Goal: Information Seeking & Learning: Learn about a topic

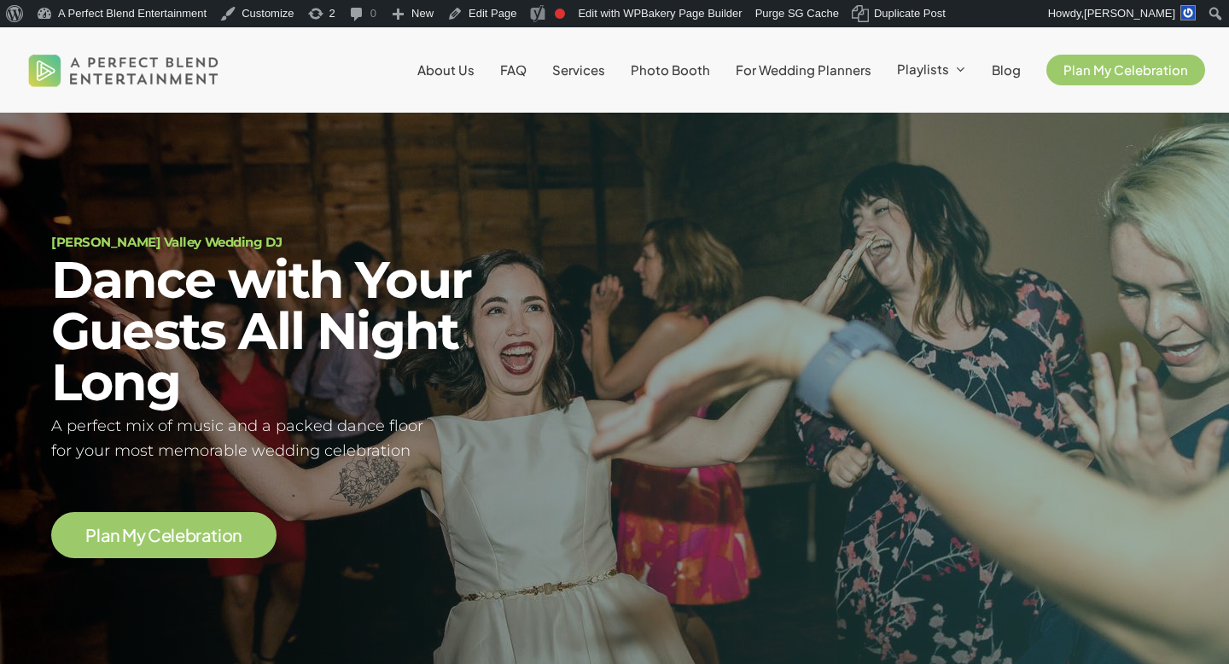
scroll to position [61, 0]
click at [526, 65] on span "FAQ" at bounding box center [513, 69] width 26 height 16
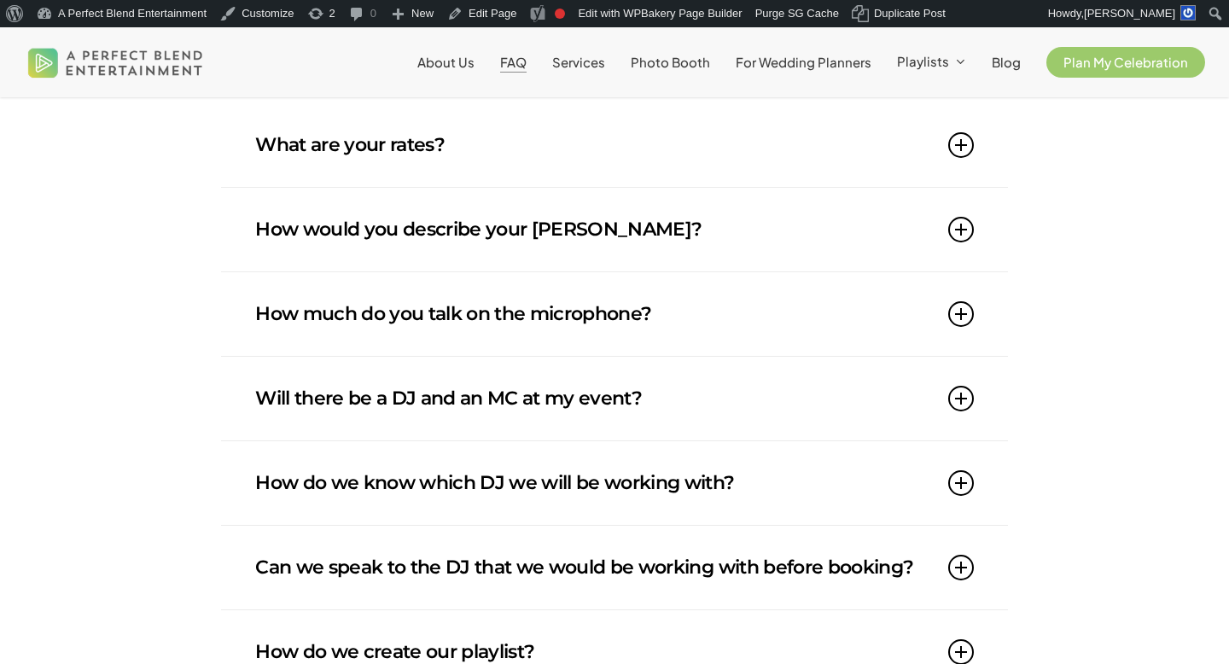
scroll to position [313, 0]
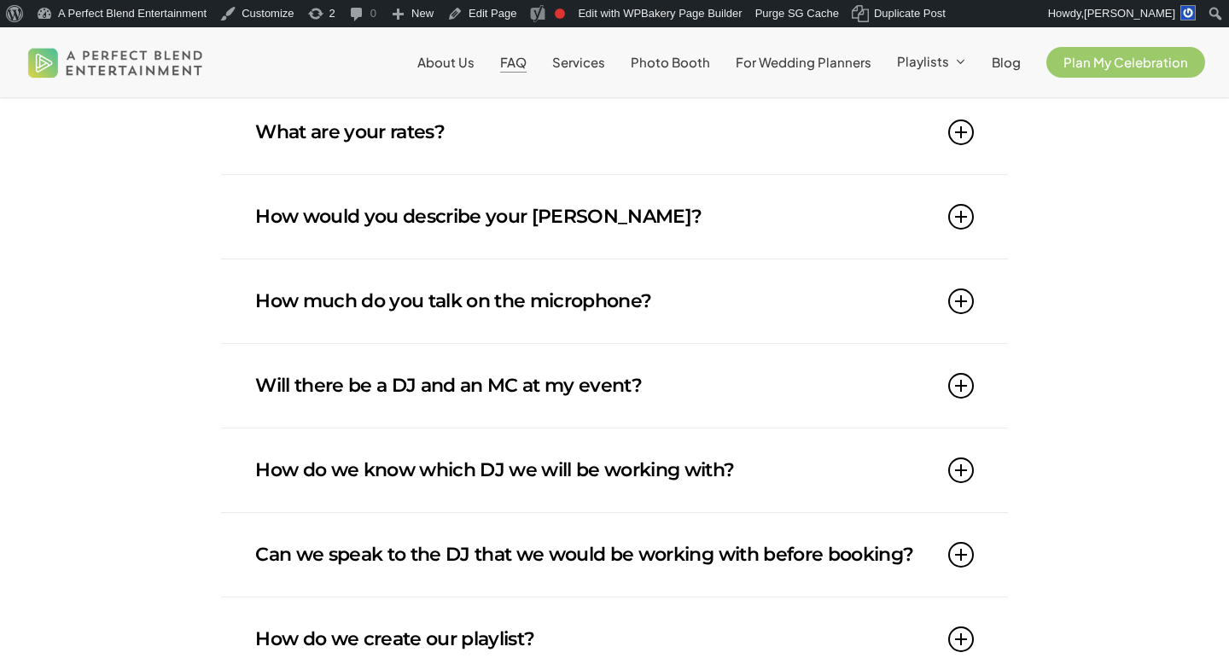
click at [687, 206] on link "How would you describe your [PERSON_NAME]?" at bounding box center [614, 217] width 718 height 84
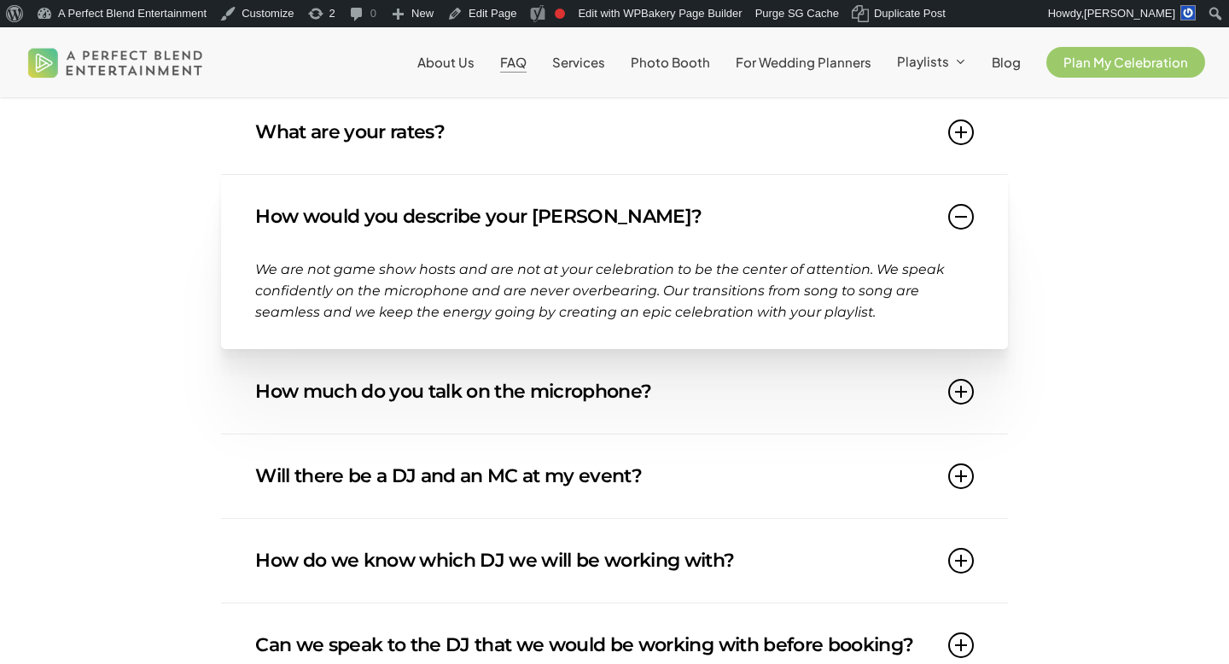
click at [689, 208] on link "How would you describe your [PERSON_NAME]?" at bounding box center [614, 217] width 718 height 84
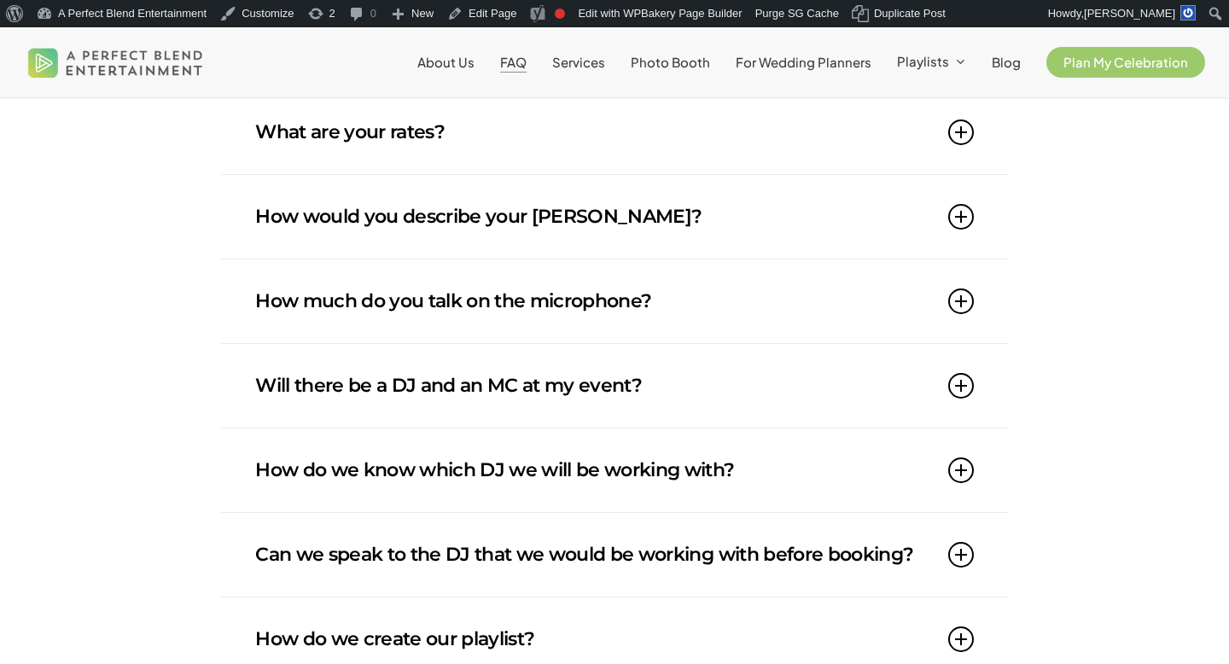
click at [681, 363] on link "Will there be a DJ and an MC at my event?" at bounding box center [614, 386] width 718 height 84
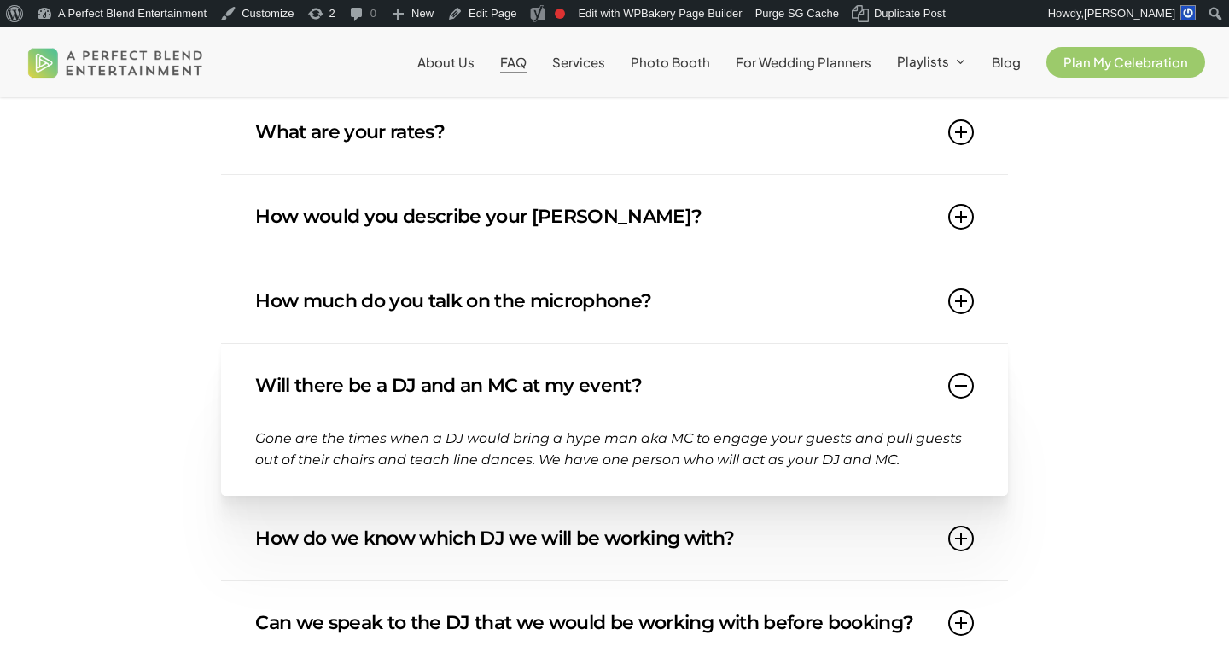
click at [681, 363] on link "Will there be a DJ and an MC at my event?" at bounding box center [614, 386] width 718 height 84
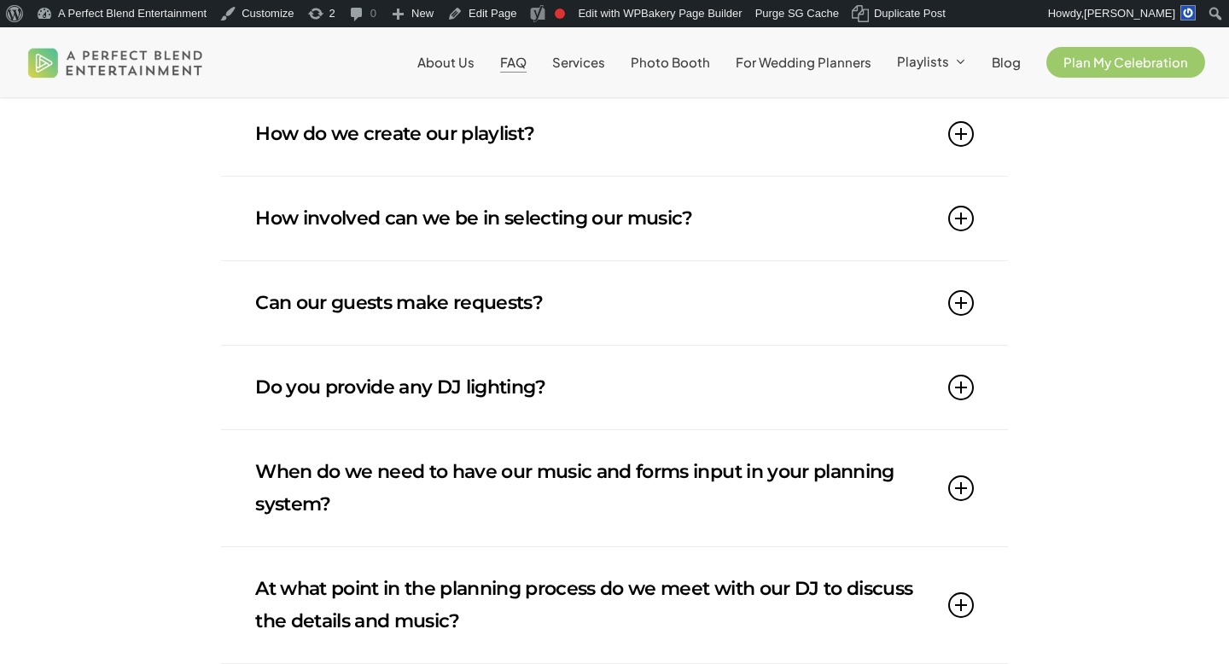
scroll to position [821, 0]
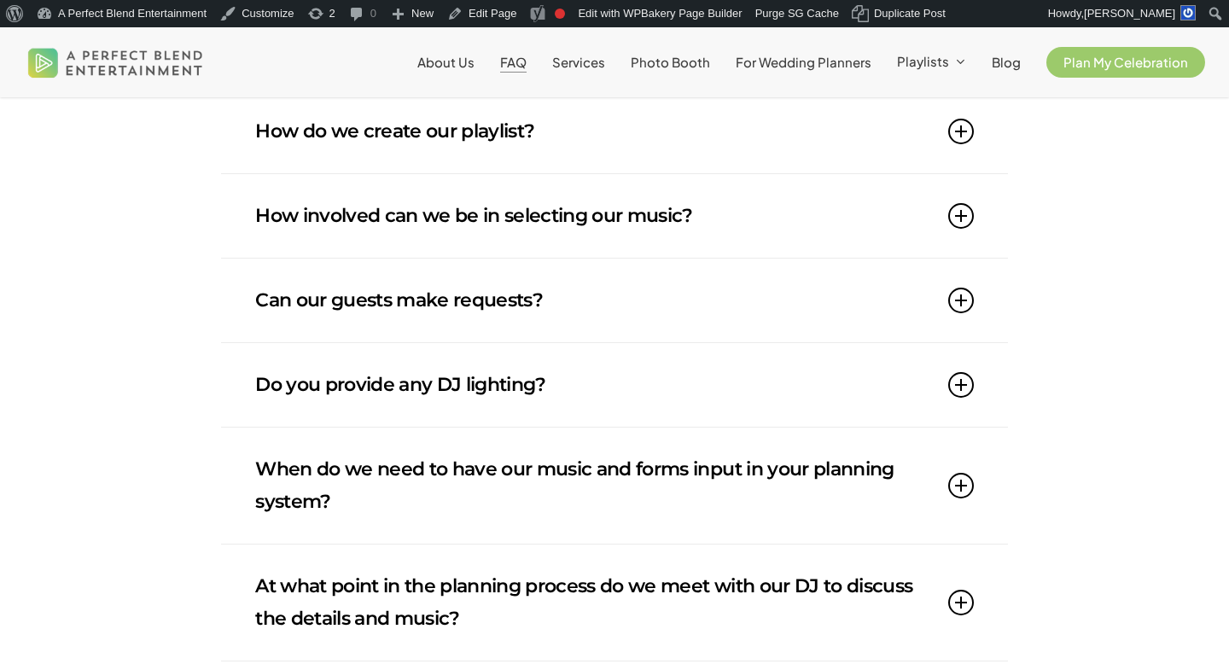
click at [476, 335] on link "Can our guests make requests?" at bounding box center [614, 301] width 718 height 84
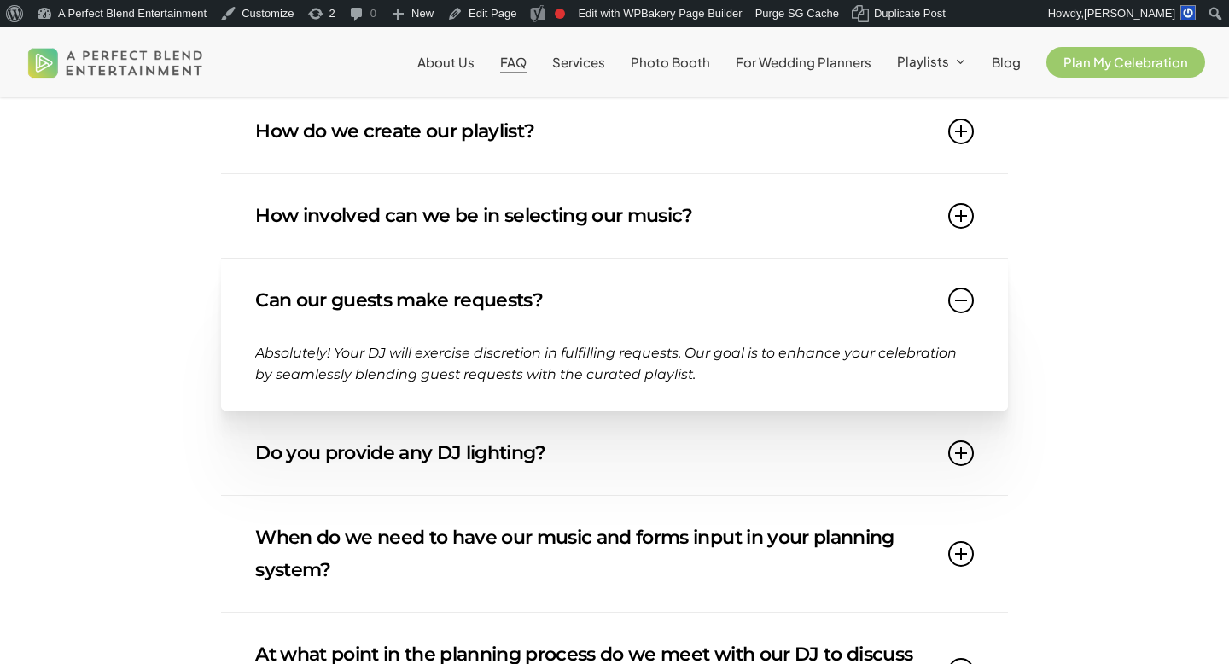
click at [474, 334] on link "Can our guests make requests?" at bounding box center [614, 301] width 718 height 84
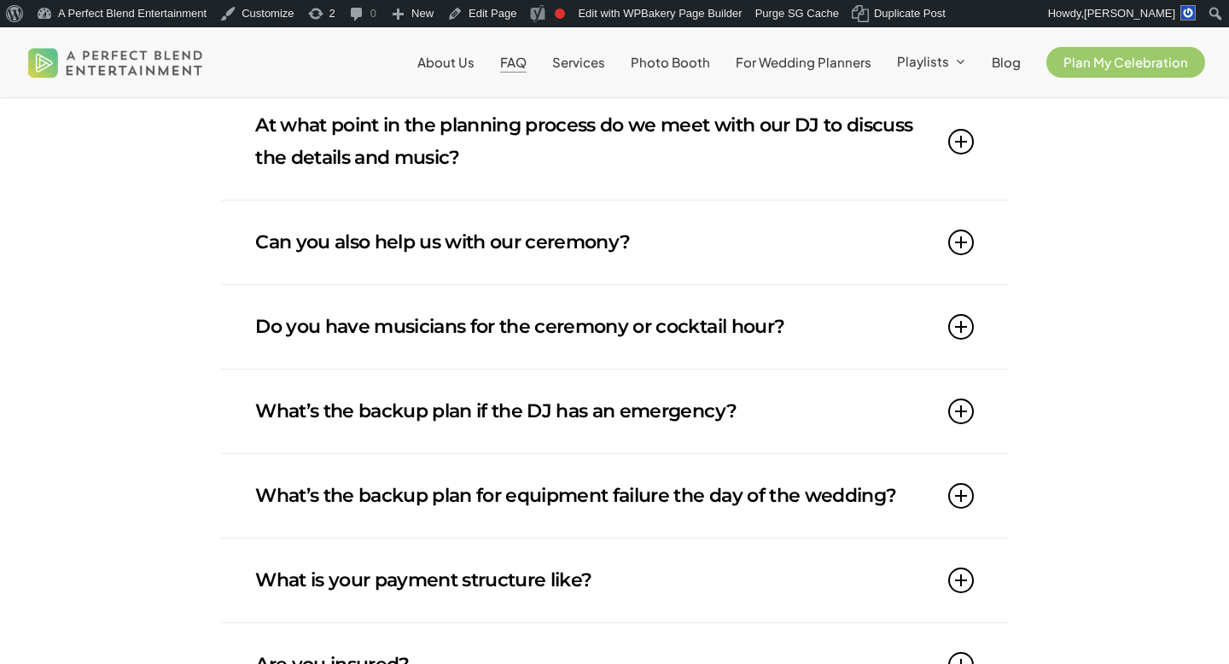
scroll to position [1293, 0]
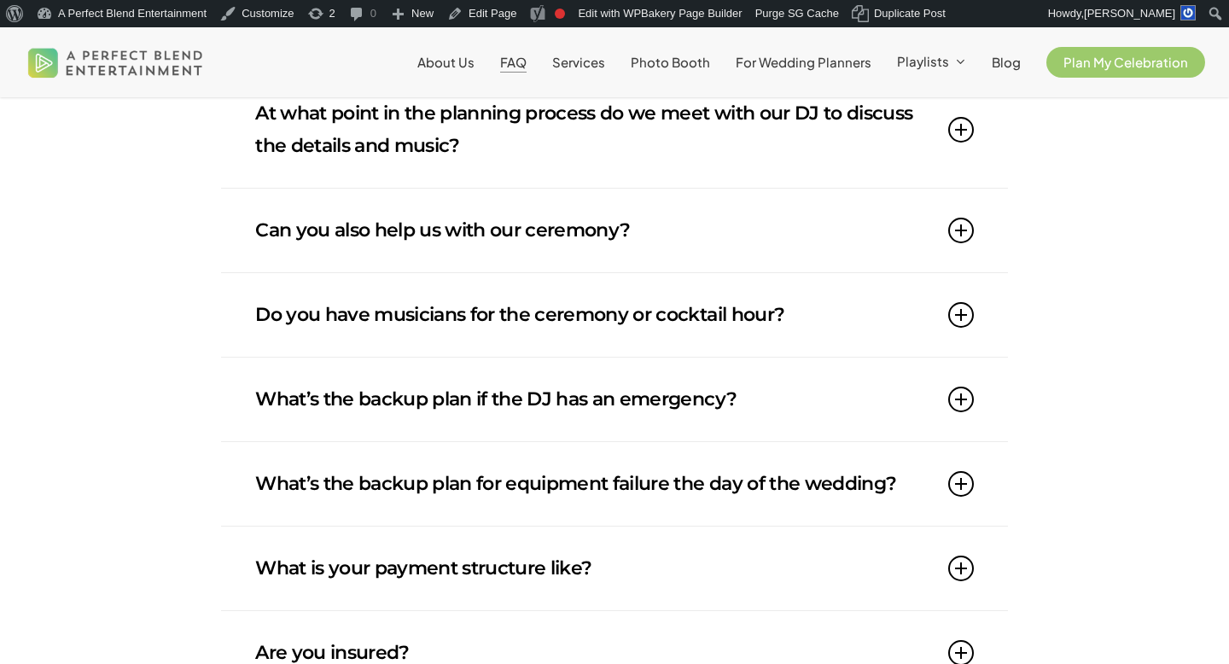
click at [474, 357] on link "Do you have musicians for the ceremony or cocktail hour?" at bounding box center [614, 315] width 718 height 84
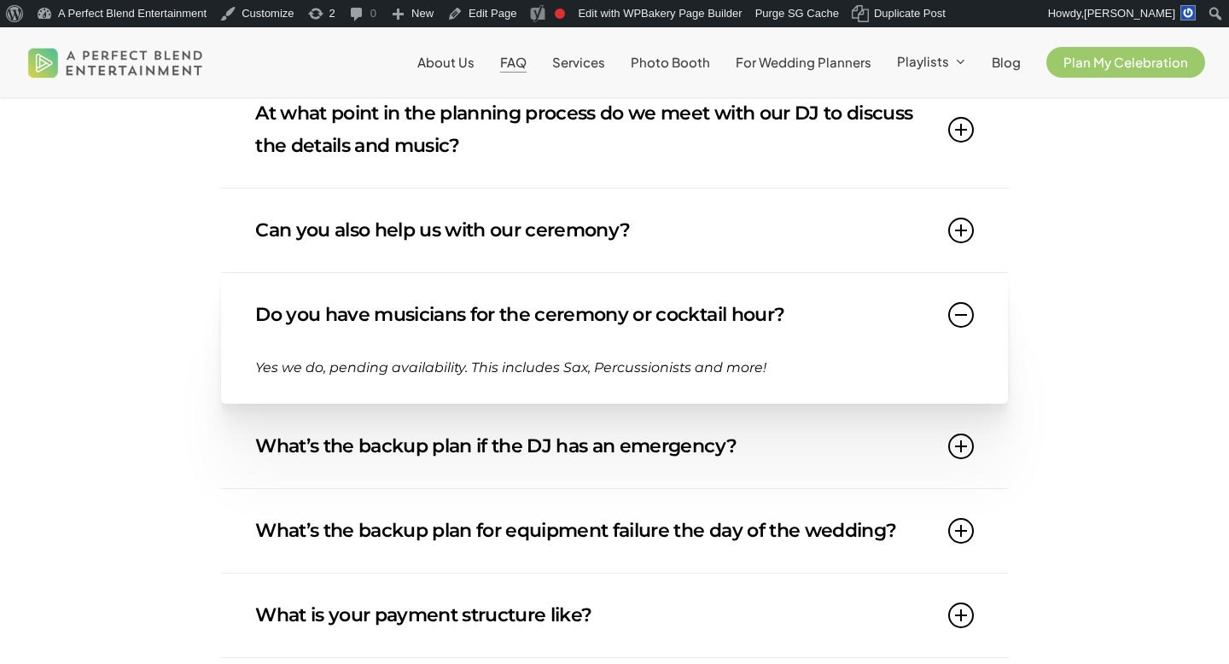
click at [474, 357] on link "Do you have musicians for the ceremony or cocktail hour?" at bounding box center [614, 315] width 718 height 84
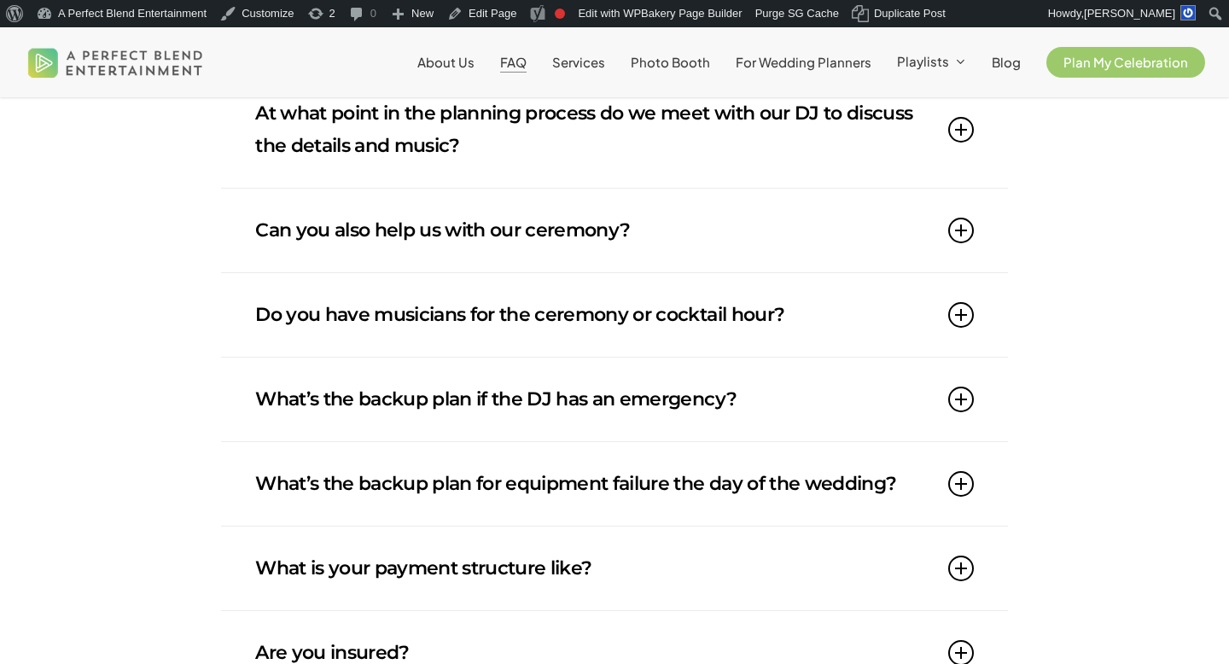
click at [478, 440] on link "What’s the backup plan if the DJ has an emergency?" at bounding box center [614, 399] width 718 height 84
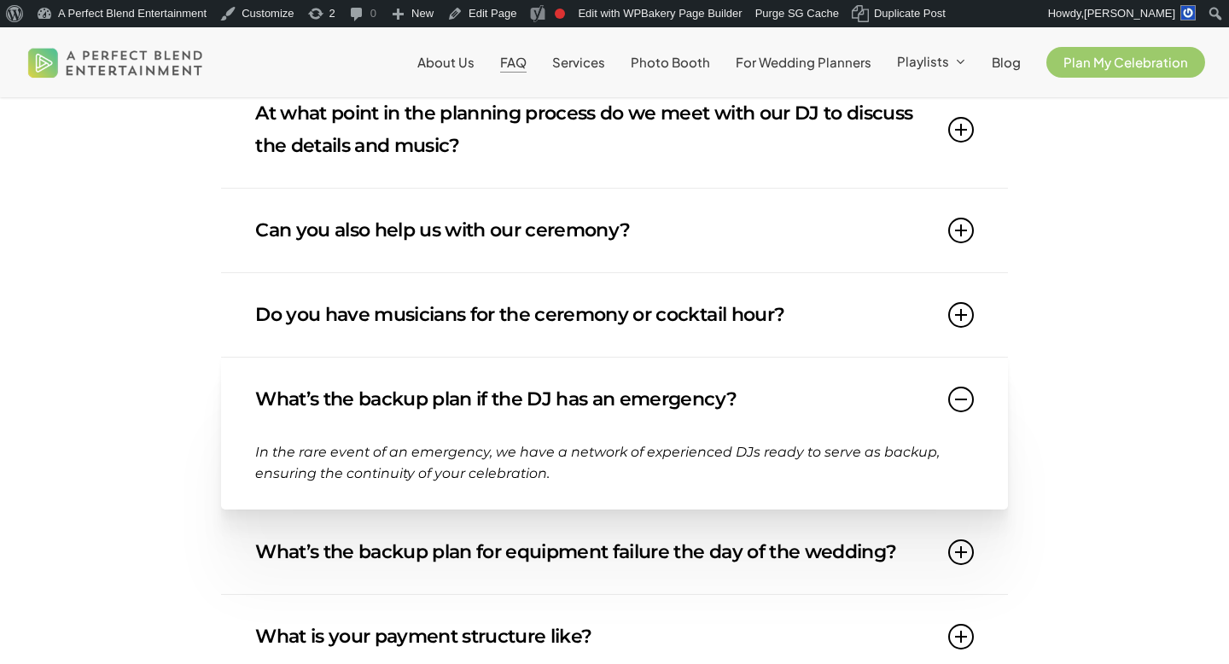
click at [478, 440] on link "What’s the backup plan if the DJ has an emergency?" at bounding box center [614, 399] width 718 height 84
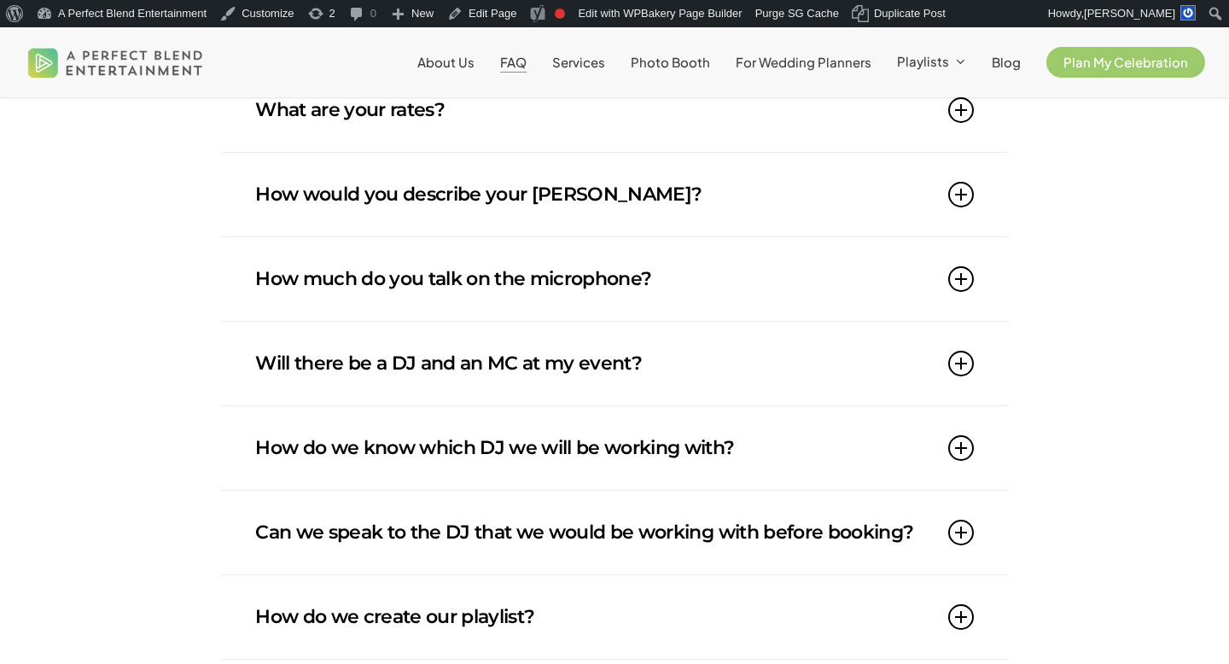
scroll to position [338, 0]
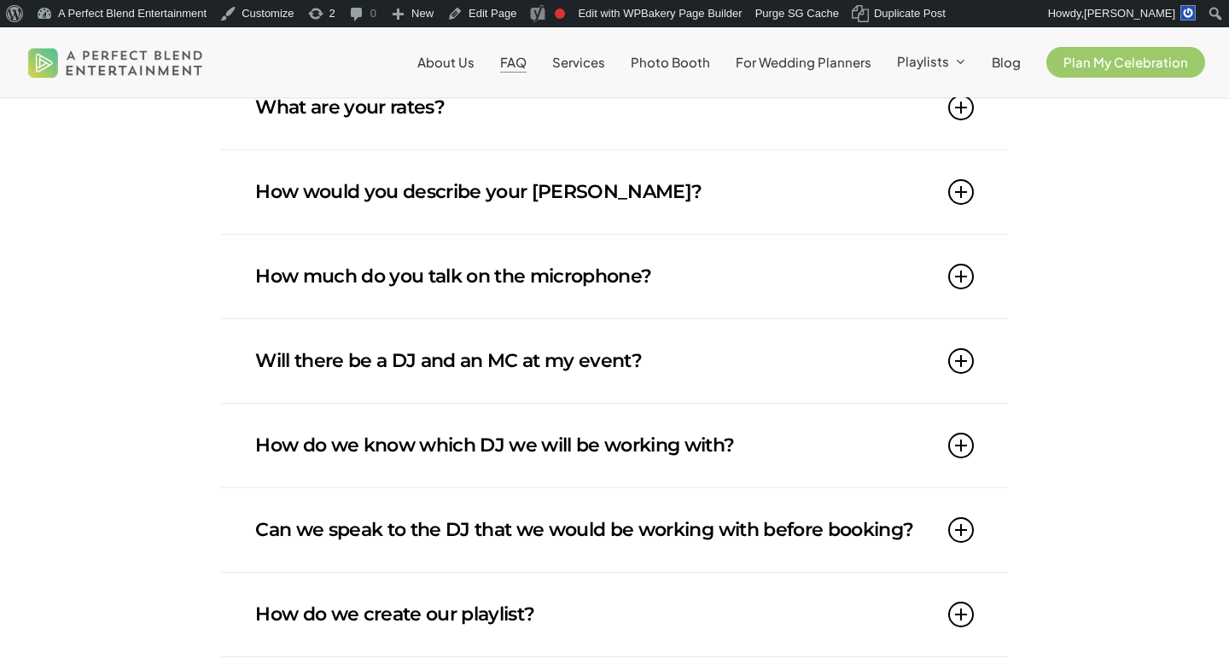
click at [537, 265] on link "How much do you talk on the microphone?" at bounding box center [614, 277] width 718 height 84
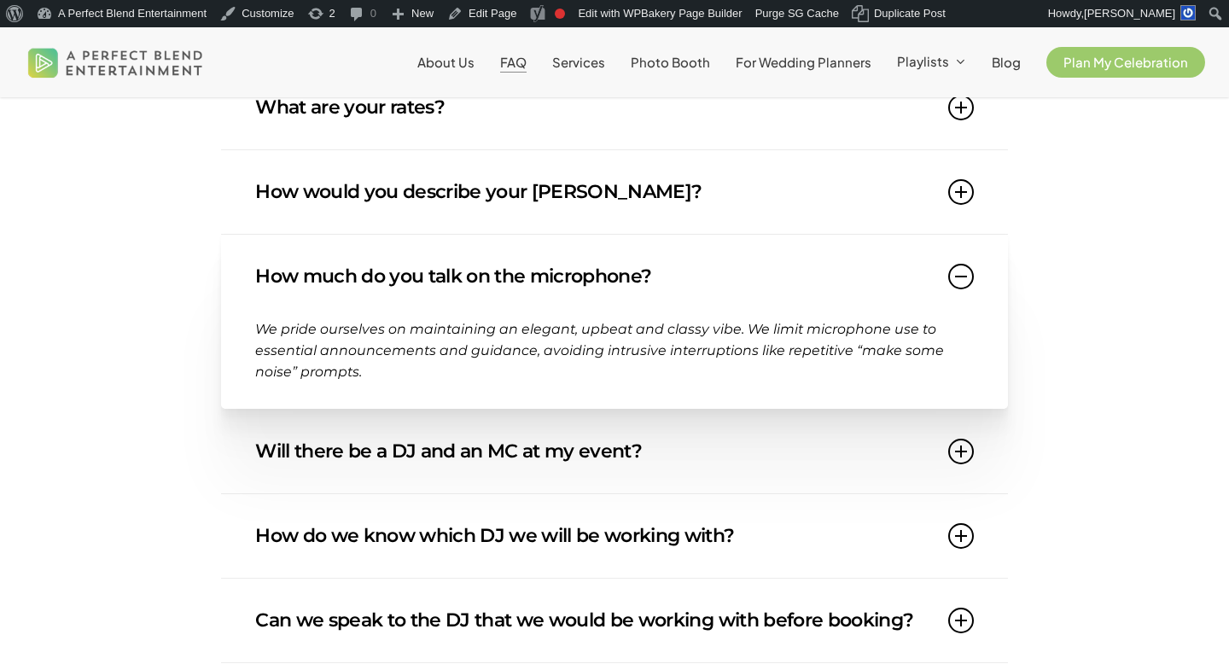
click at [537, 264] on link "How much do you talk on the microphone?" at bounding box center [614, 277] width 718 height 84
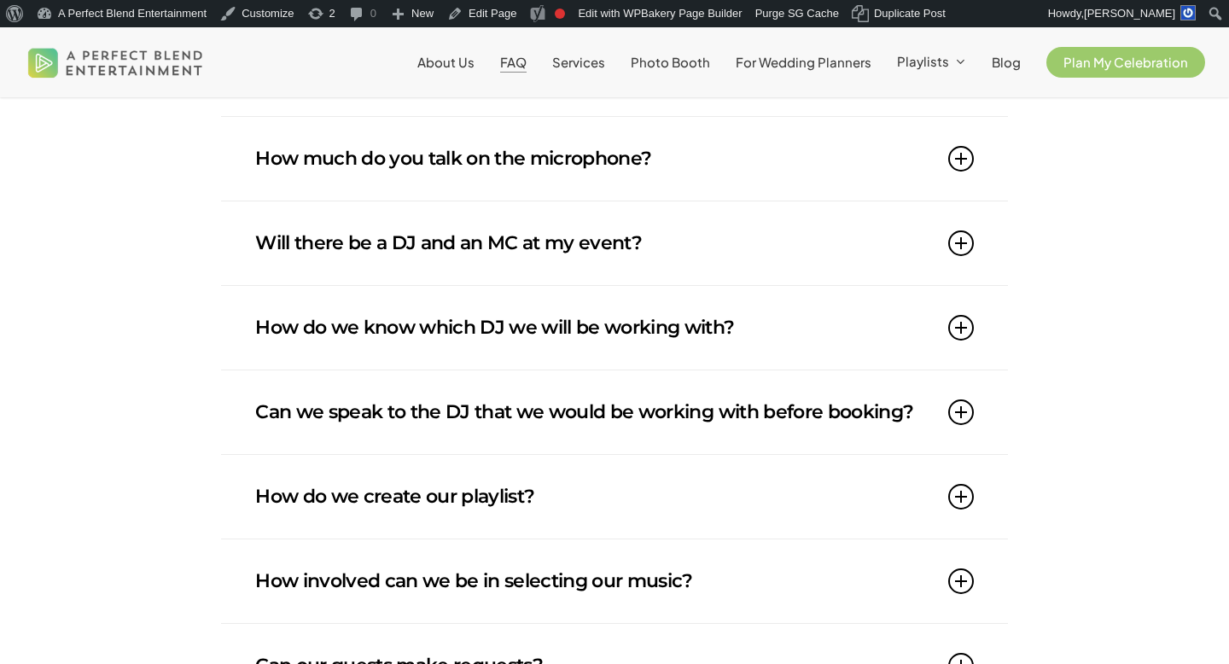
scroll to position [469, 0]
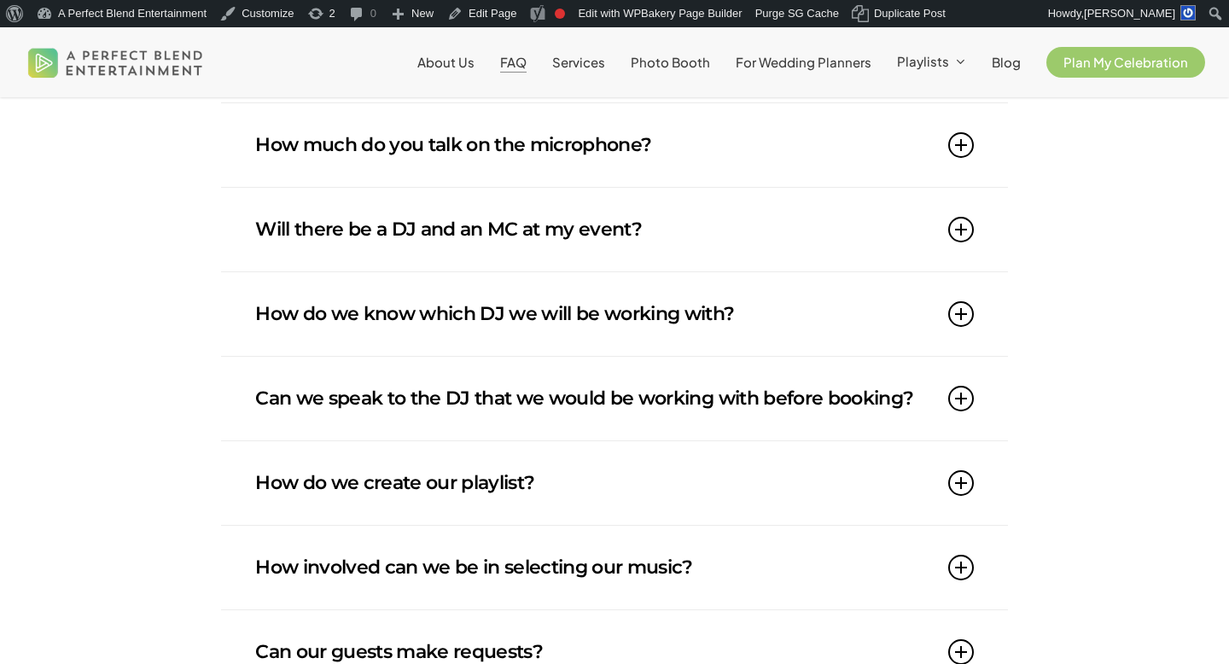
click at [519, 316] on link "How do we know which DJ we will be working with?" at bounding box center [614, 314] width 718 height 84
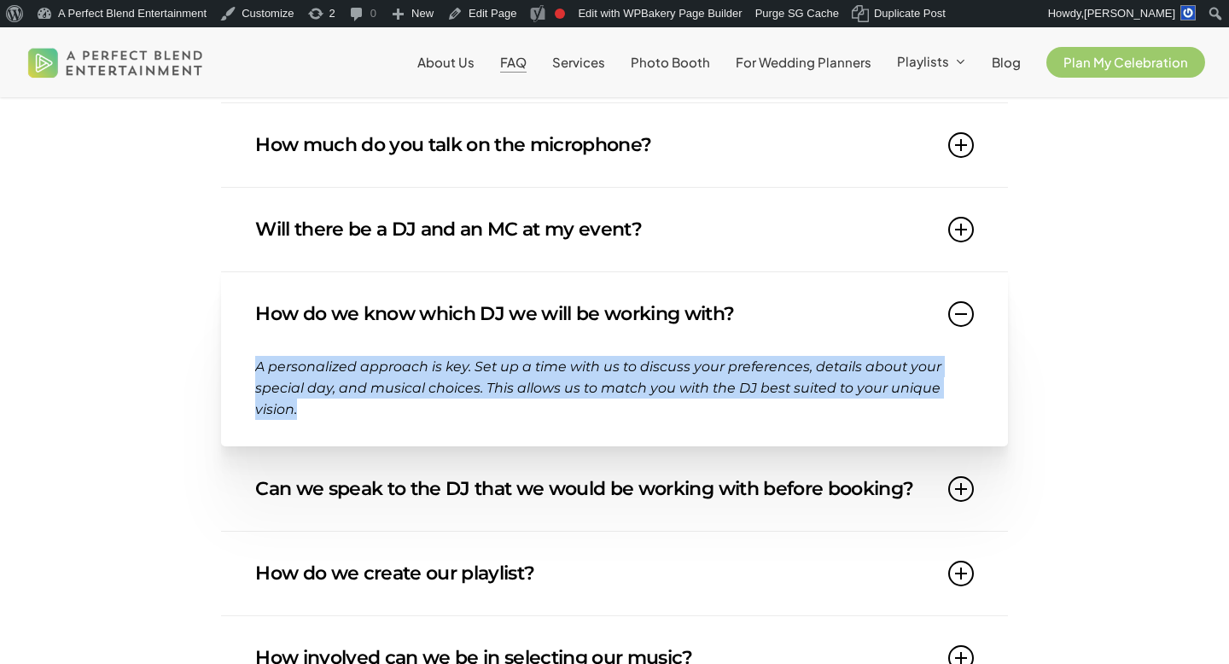
drag, startPoint x: 303, startPoint y: 415, endPoint x: 256, endPoint y: 366, distance: 67.6
click at [256, 366] on p "A personalized approach is key. Set up a time with us to discuss your preferenc…" at bounding box center [614, 388] width 718 height 65
copy span "A personalized approach is key. Set up a time with us to discuss your preferenc…"
